Goal: Task Accomplishment & Management: Use online tool/utility

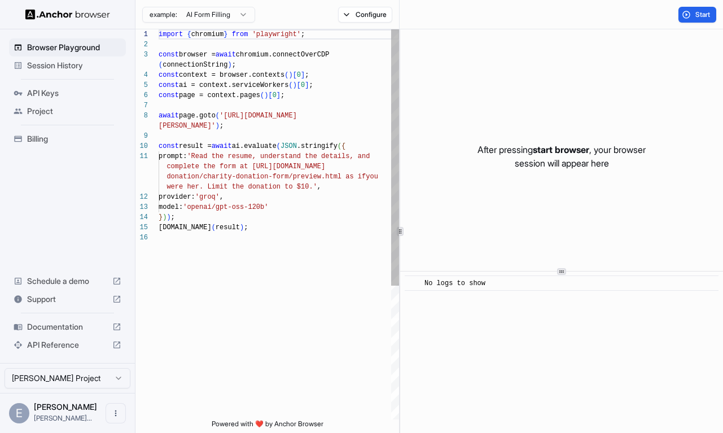
click at [89, 52] on span "Browser Playground" at bounding box center [74, 47] width 94 height 11
click at [79, 69] on span "Session History" at bounding box center [74, 65] width 94 height 11
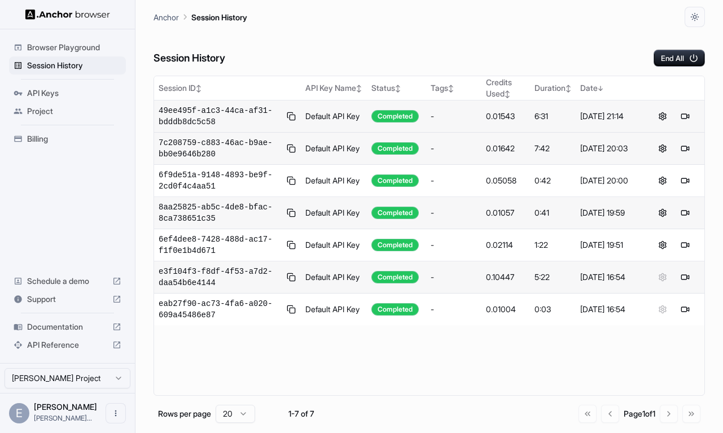
click at [446, 116] on div "-" at bounding box center [453, 116] width 46 height 11
click at [685, 117] on button at bounding box center [685, 116] width 14 height 14
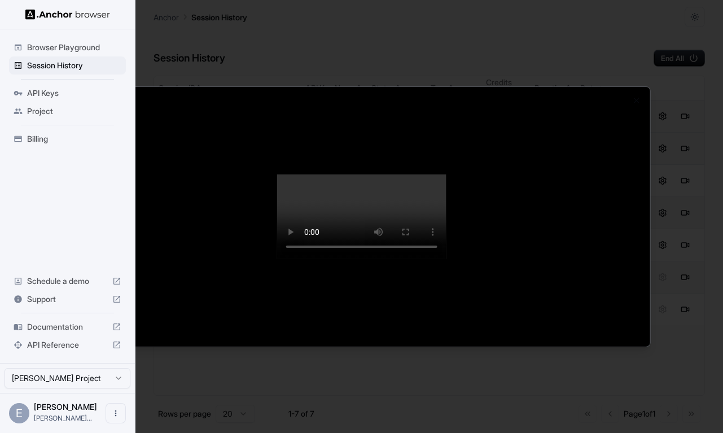
click at [335, 26] on div at bounding box center [361, 216] width 723 height 433
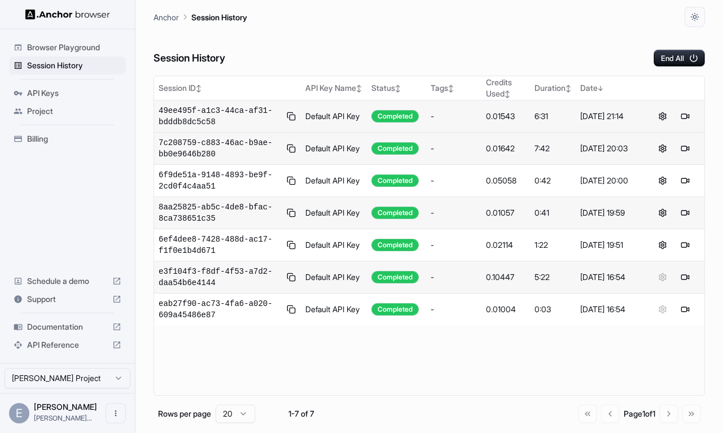
click at [335, 26] on div "Anchor Session History" at bounding box center [428, 13] width 551 height 27
click at [118, 411] on icon "Open menu" at bounding box center [115, 412] width 9 height 9
click at [94, 416] on div at bounding box center [94, 412] width 45 height 11
